Goal: Task Accomplishment & Management: Use online tool/utility

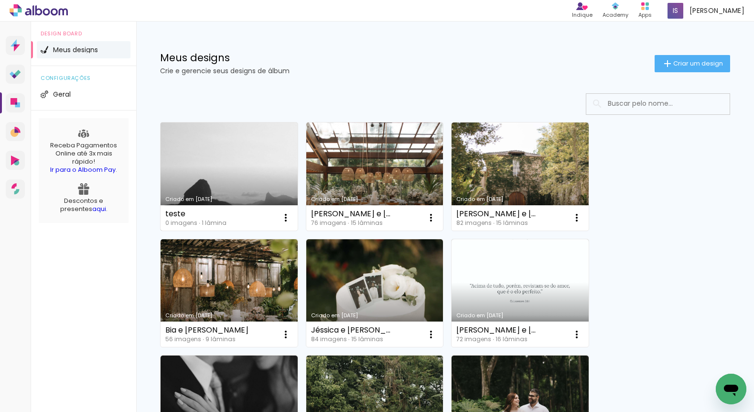
click at [222, 156] on link "Criado em 14/08/25" at bounding box center [229, 176] width 137 height 108
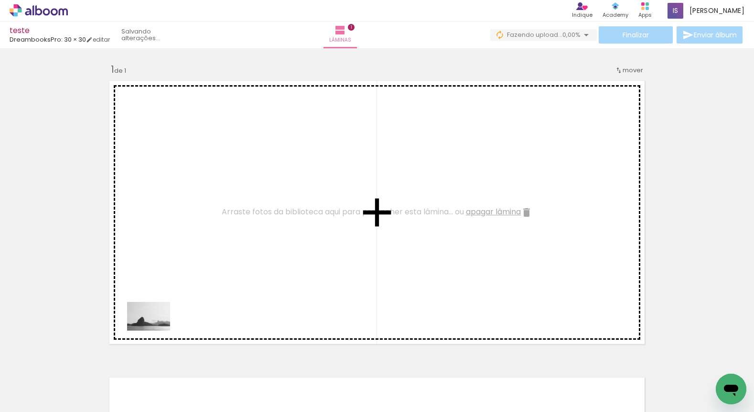
drag, startPoint x: 99, startPoint y: 384, endPoint x: 157, endPoint y: 360, distance: 63.2
click at [161, 323] on quentale-workspace at bounding box center [377, 206] width 754 height 412
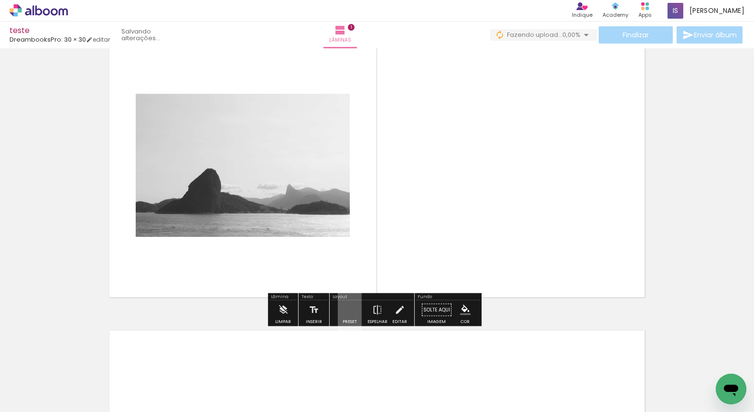
scroll to position [50, 0]
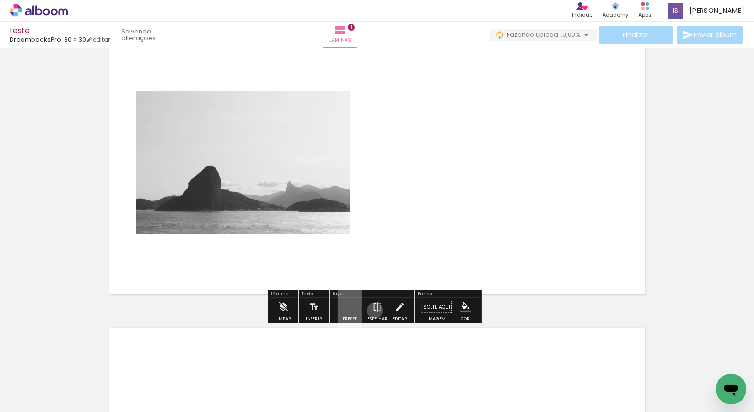
click at [373, 310] on iron-icon at bounding box center [377, 306] width 11 height 19
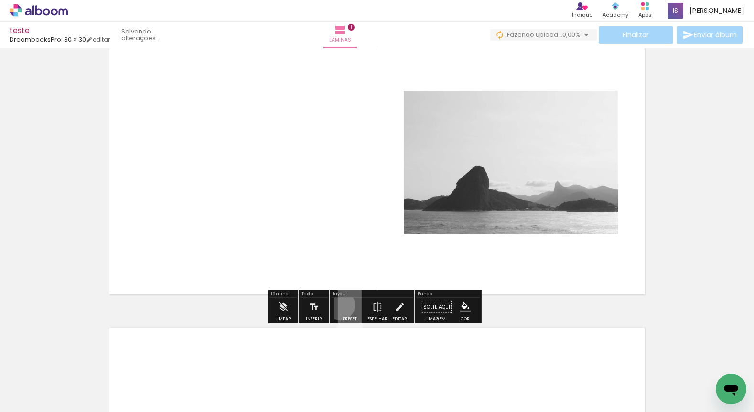
click at [338, 304] on quentale-layouter at bounding box center [350, 306] width 24 height 45
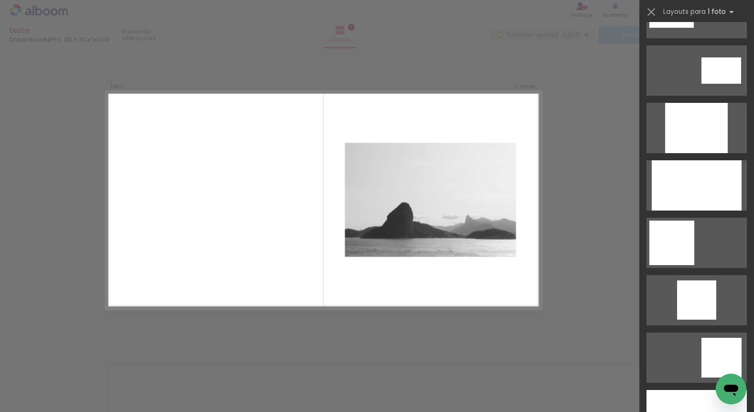
scroll to position [504, 0]
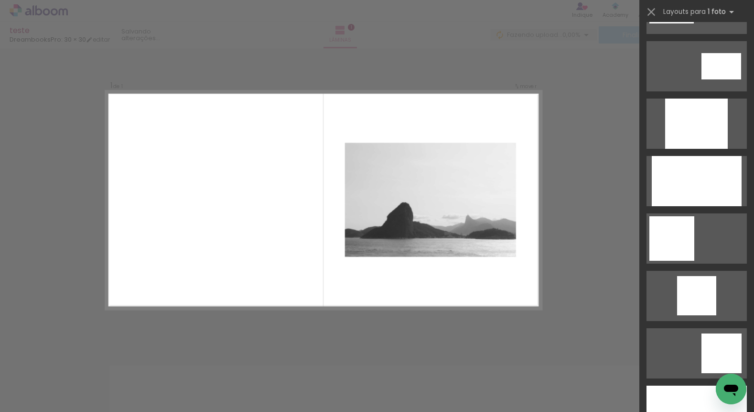
drag, startPoint x: 666, startPoint y: 383, endPoint x: 675, endPoint y: 396, distance: 15.4
click at [667, 384] on div at bounding box center [696, 406] width 115 height 57
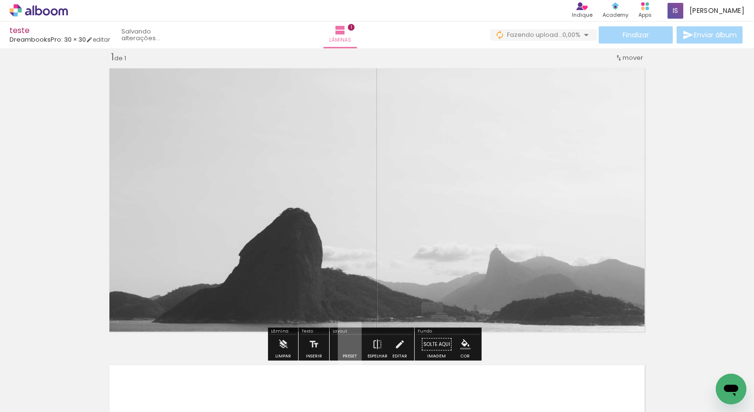
click at [78, 399] on iron-horizontal-list at bounding box center [68, 382] width 19 height 60
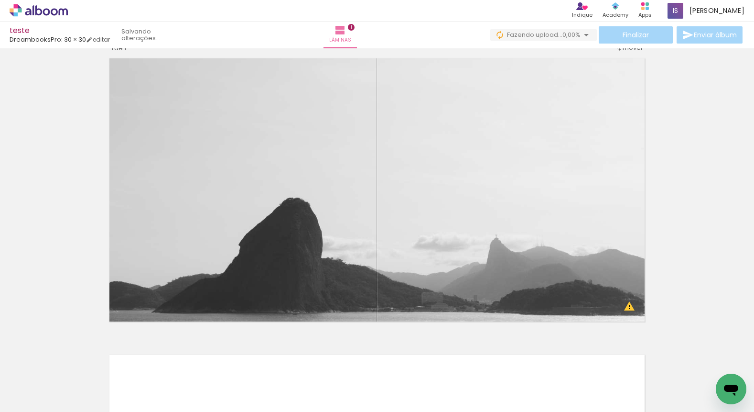
scroll to position [37, 0]
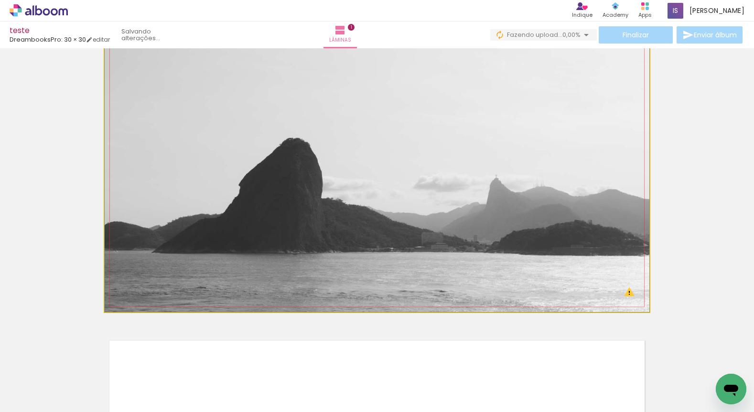
drag, startPoint x: 594, startPoint y: 236, endPoint x: 594, endPoint y: 187, distance: 49.2
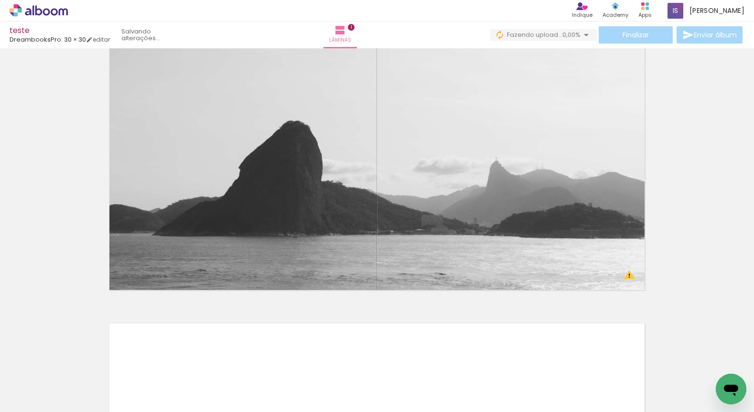
scroll to position [55, 0]
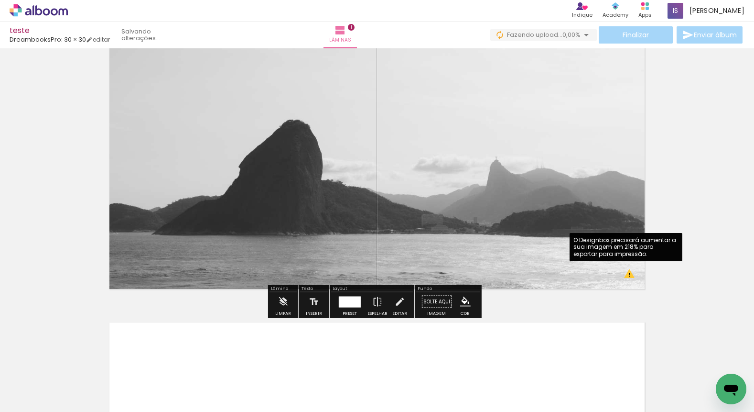
click at [627, 277] on quentale-photo at bounding box center [377, 157] width 545 height 272
